Goal: Navigation & Orientation: Find specific page/section

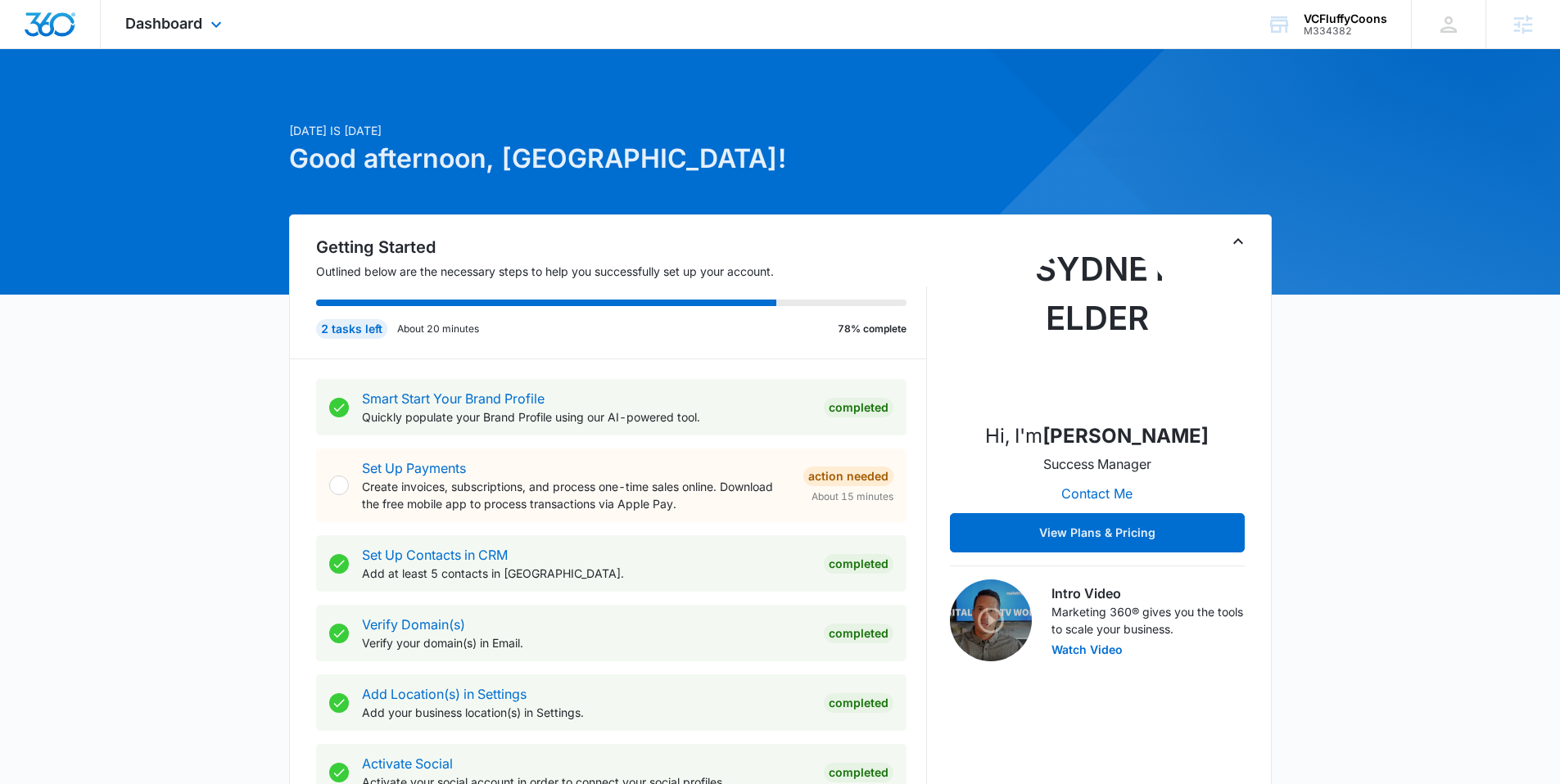
click at [184, 9] on div "Dashboard Apps Reputation Forms CRM Email Social POS Content Ads Intelligence F…" at bounding box center [175, 23] width 150 height 48
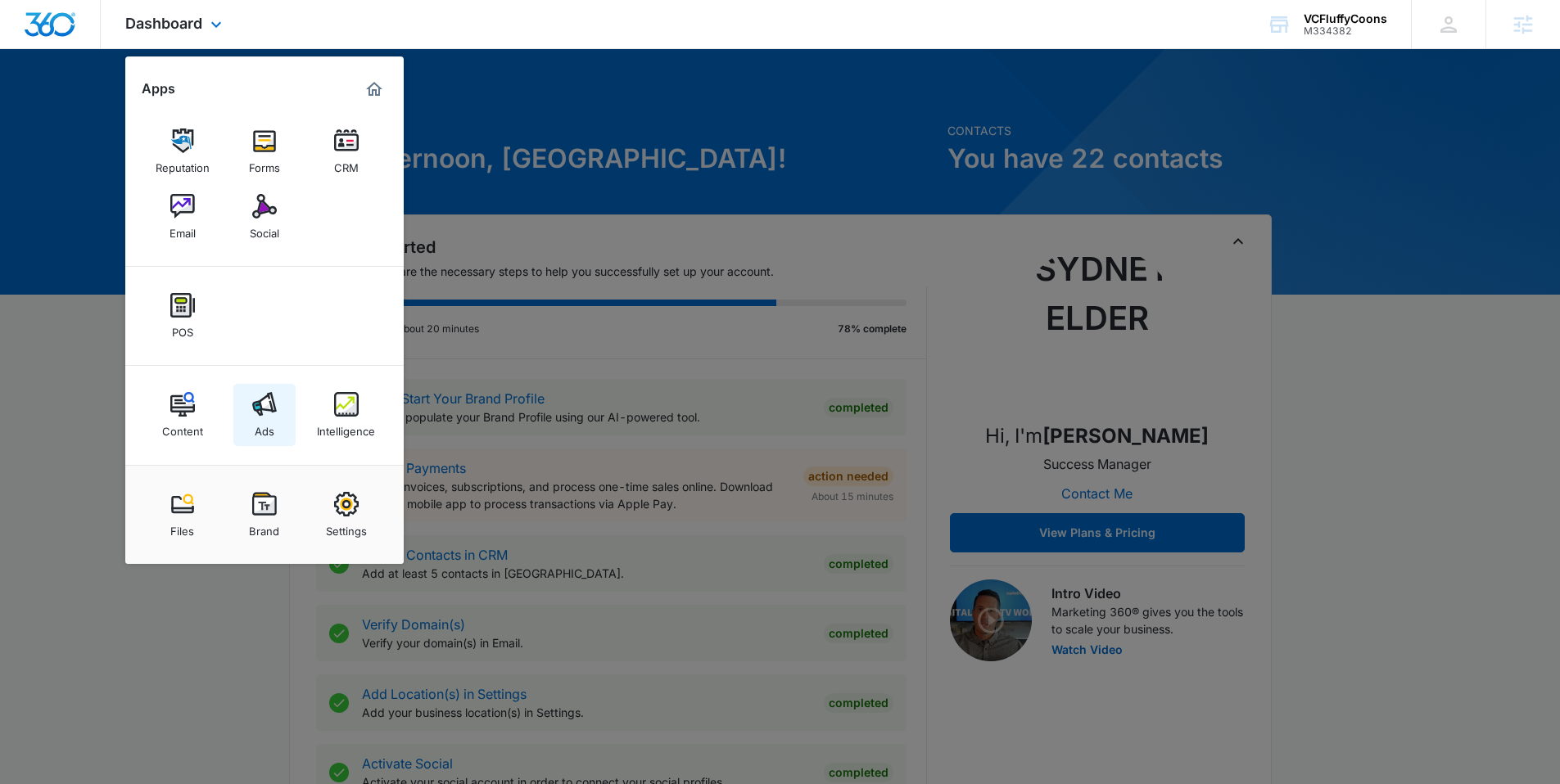
click at [257, 414] on img at bounding box center [264, 404] width 24 height 24
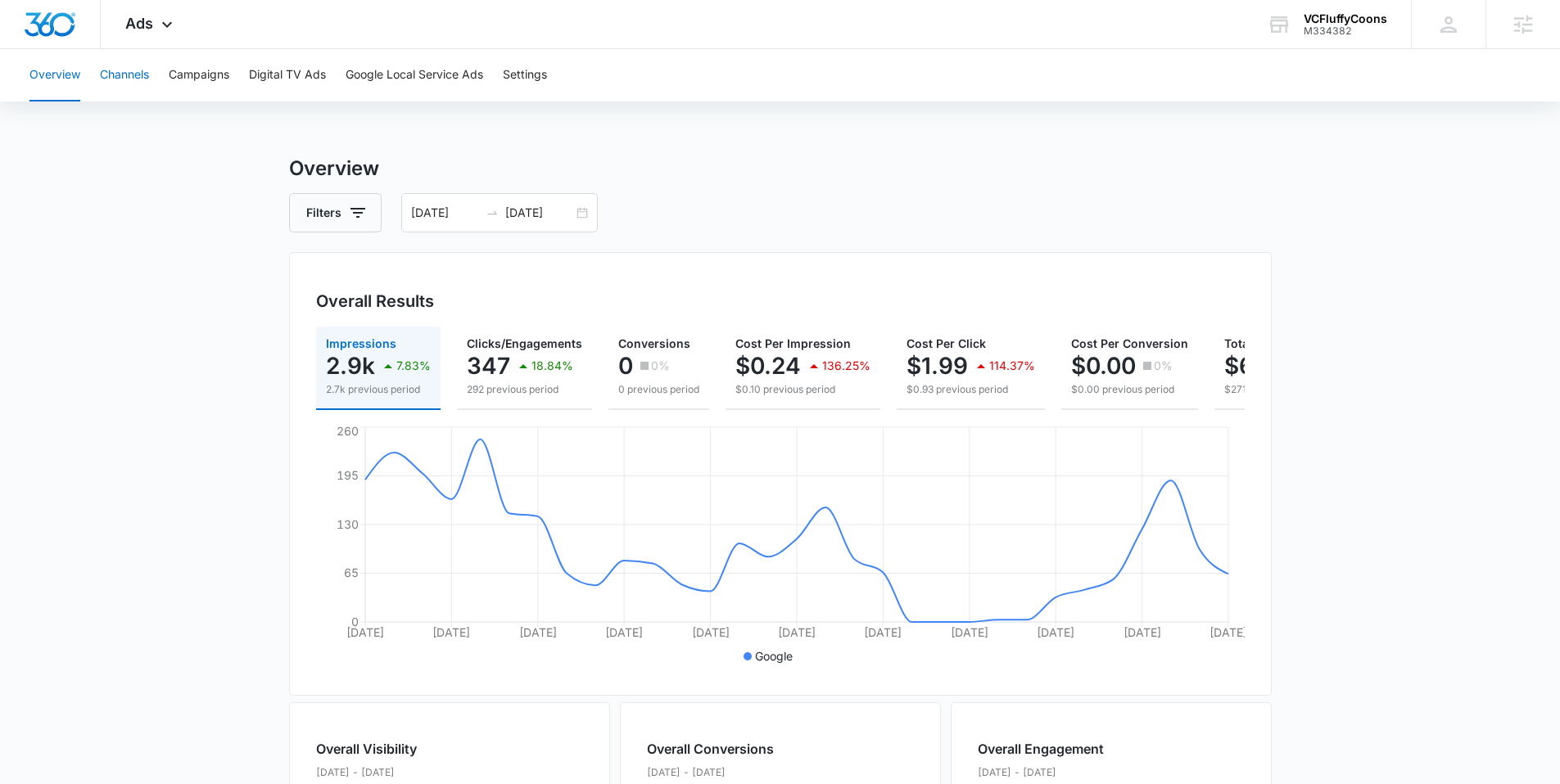
click at [128, 76] on button "Channels" at bounding box center [124, 75] width 49 height 53
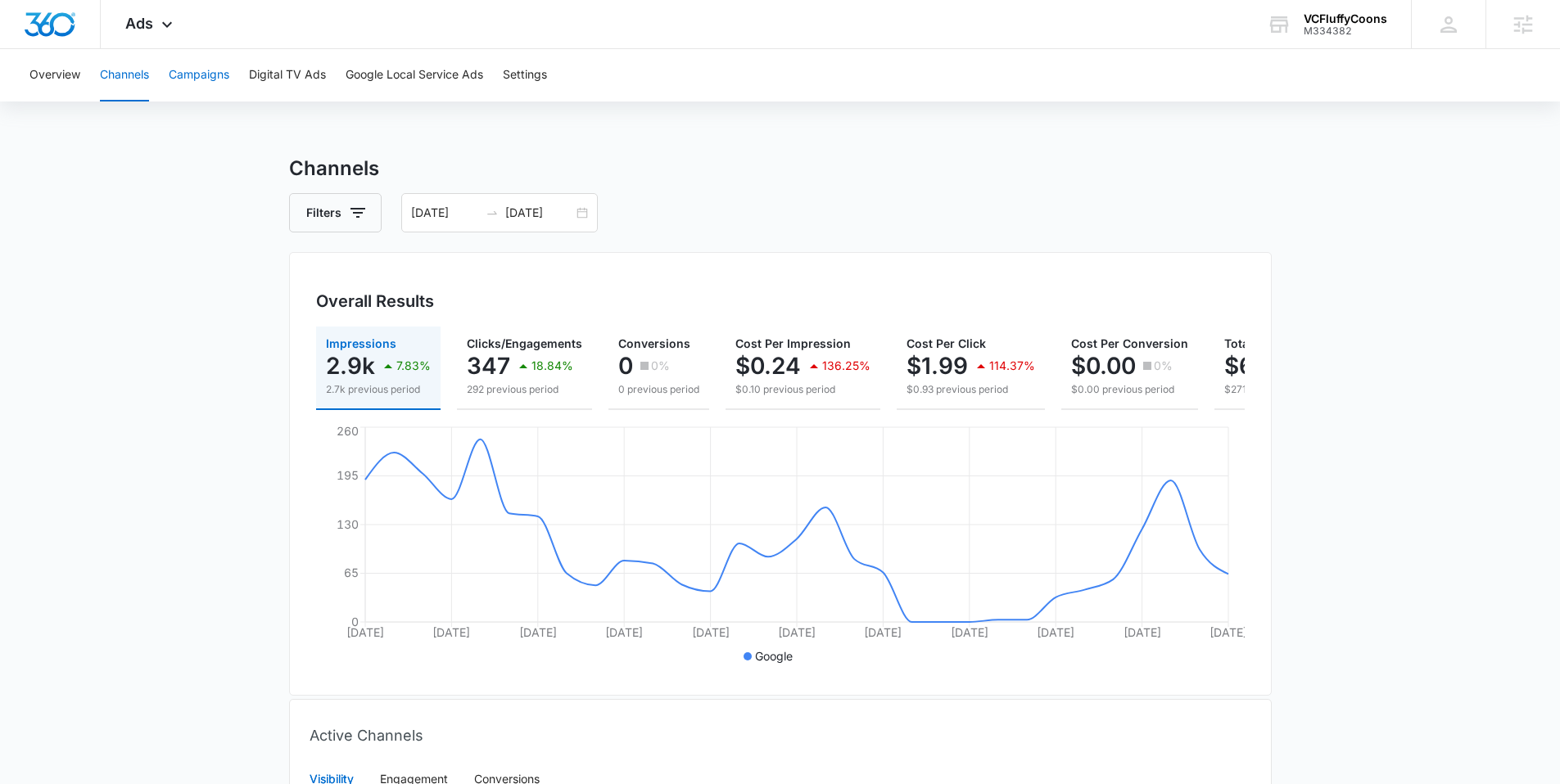
click at [184, 70] on button "Campaigns" at bounding box center [199, 75] width 61 height 53
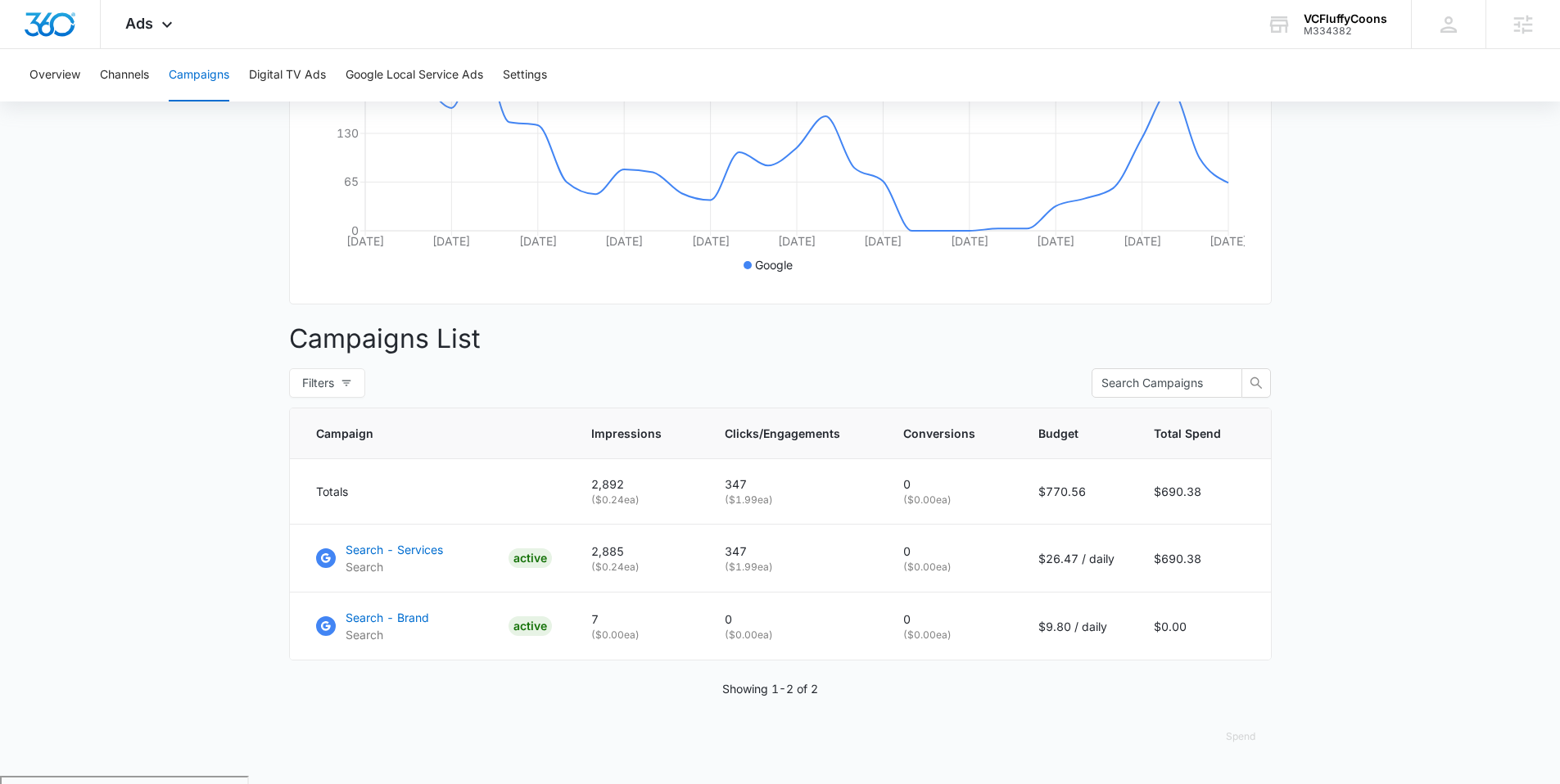
scroll to position [395, 0]
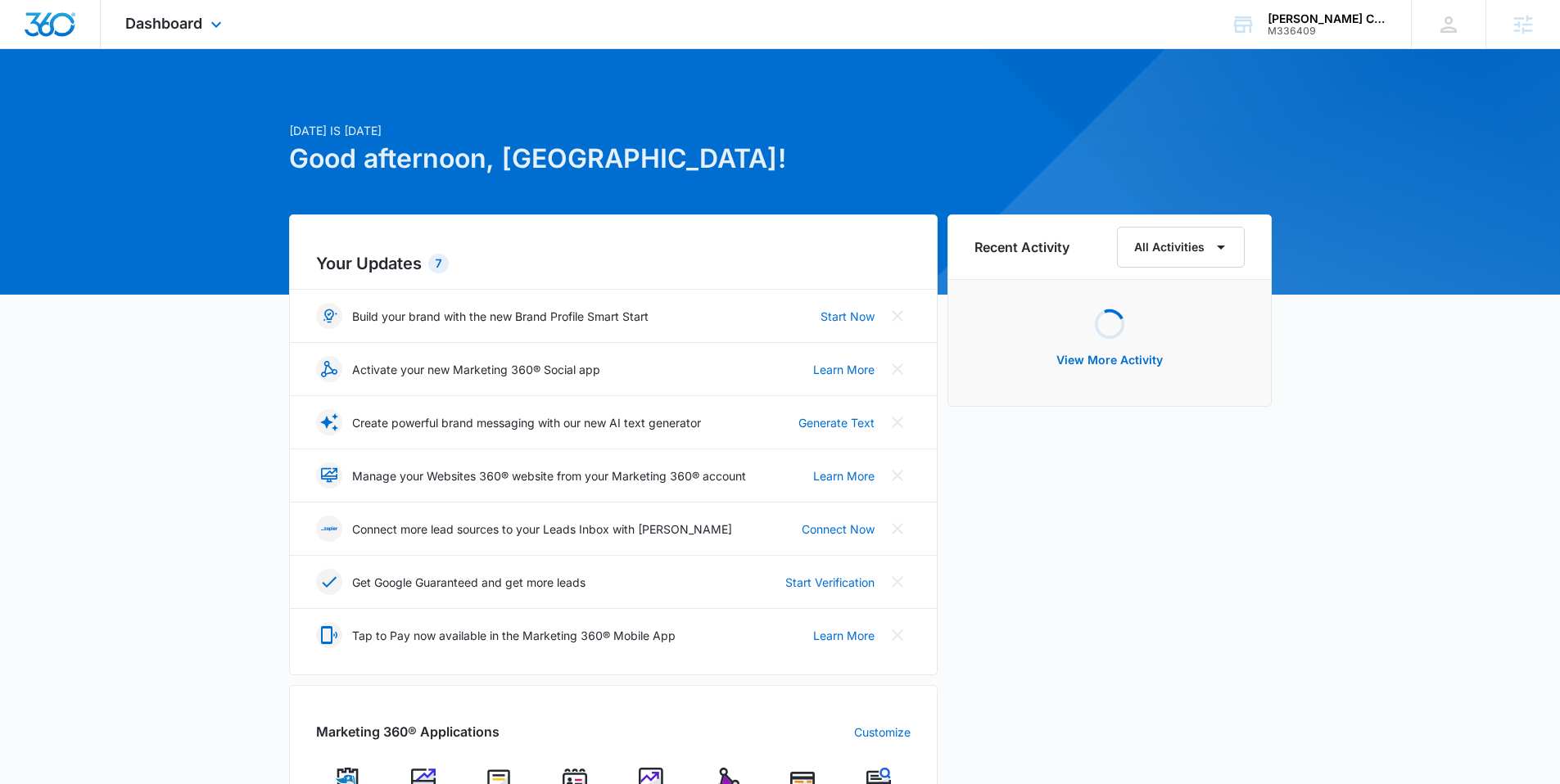
click at [181, 13] on div "Dashboard Apps Reputation Websites Forms CRM Email Social Payments POS Content …" at bounding box center [175, 23] width 150 height 48
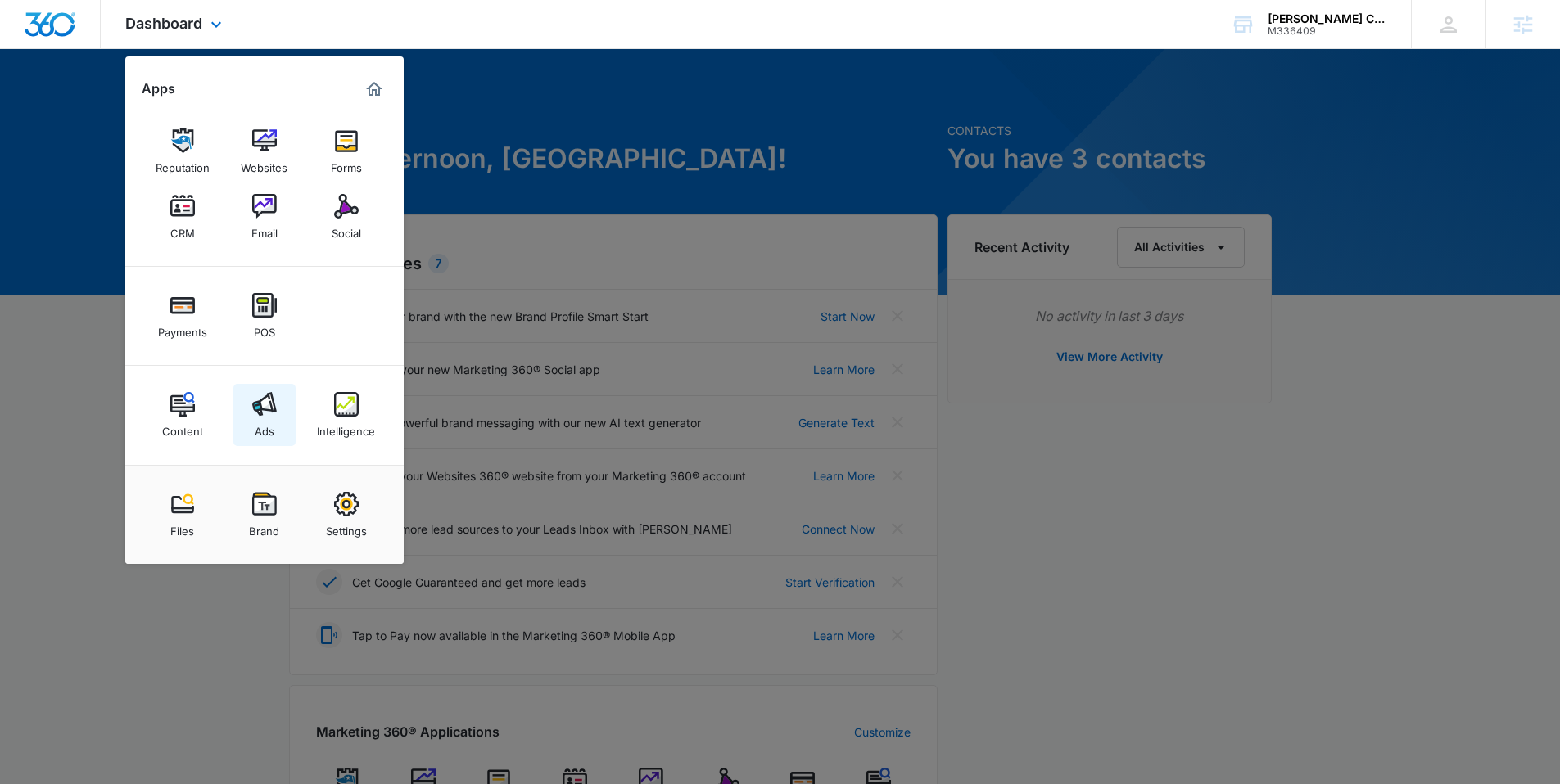
click at [252, 400] on img at bounding box center [264, 404] width 24 height 24
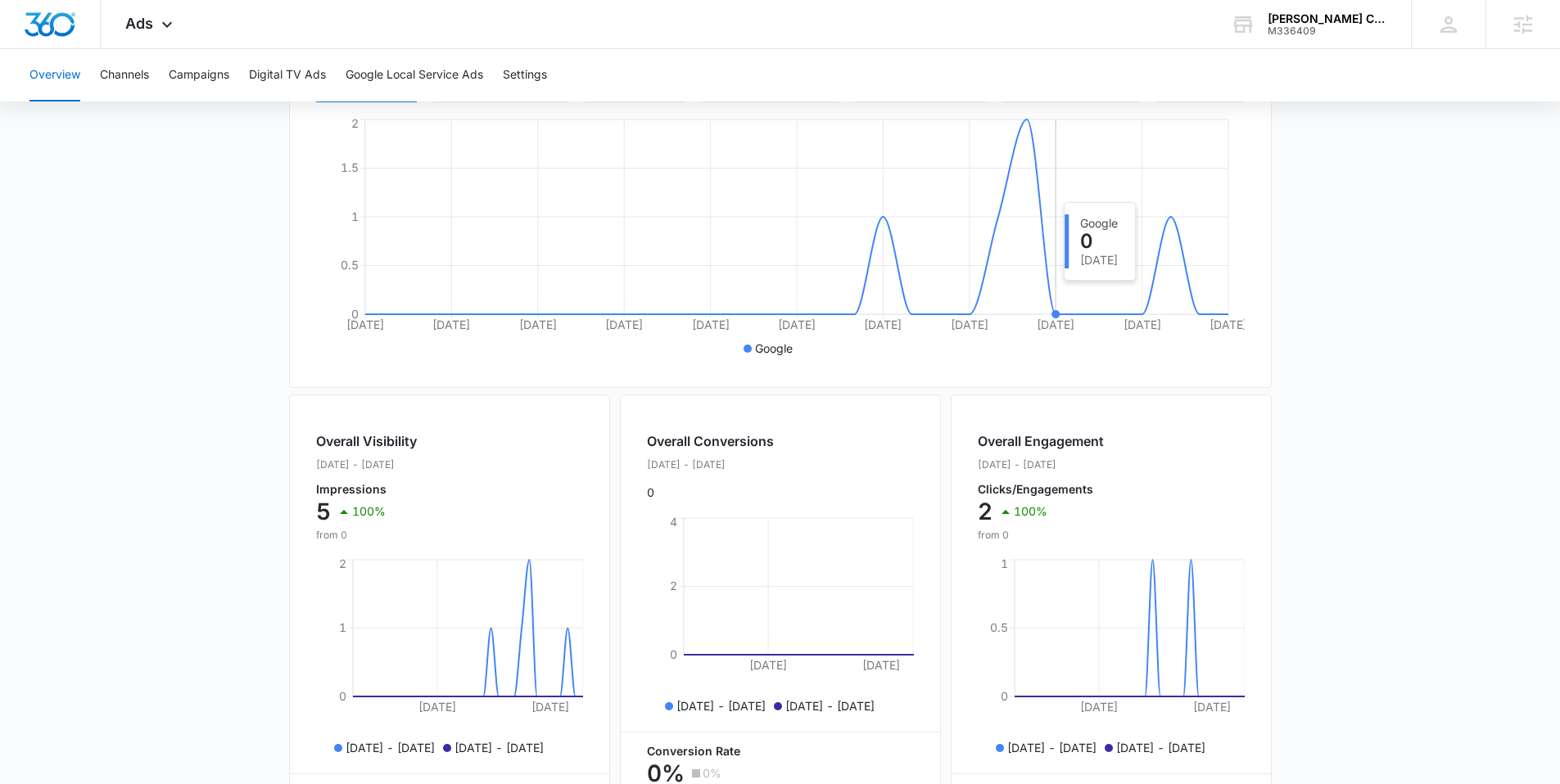
scroll to position [557, 0]
